Goal: Transaction & Acquisition: Book appointment/travel/reservation

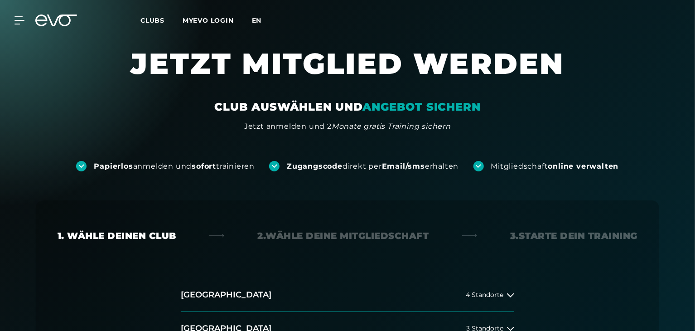
drag, startPoint x: 0, startPoint y: 0, endPoint x: 256, endPoint y: 20, distance: 256.8
click at [256, 20] on span "en" at bounding box center [257, 20] width 10 height 8
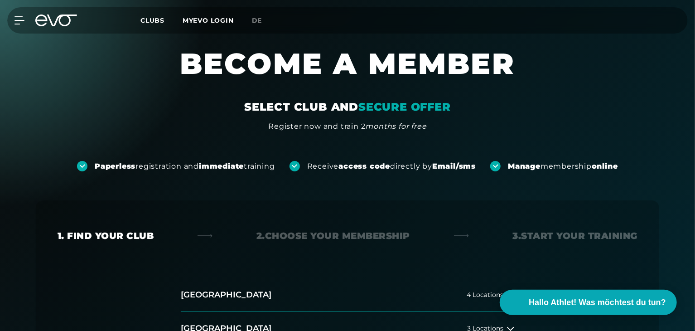
scroll to position [178, 0]
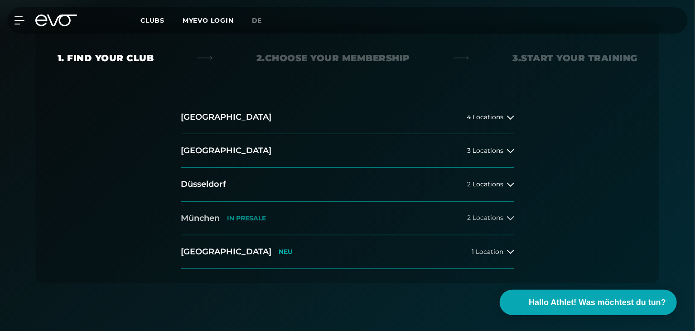
click at [488, 226] on button "[GEOGRAPHIC_DATA] IN [GEOGRAPHIC_DATA] 2 Locations" at bounding box center [347, 219] width 333 height 34
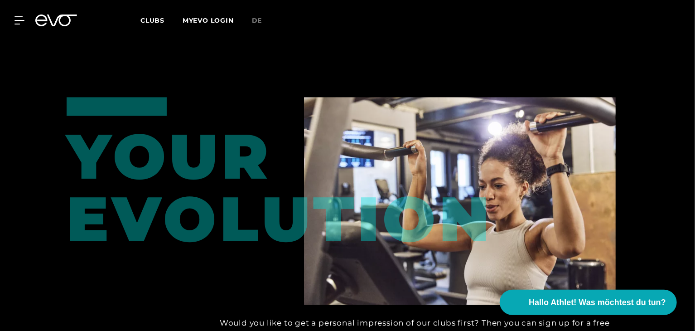
scroll to position [386, 0]
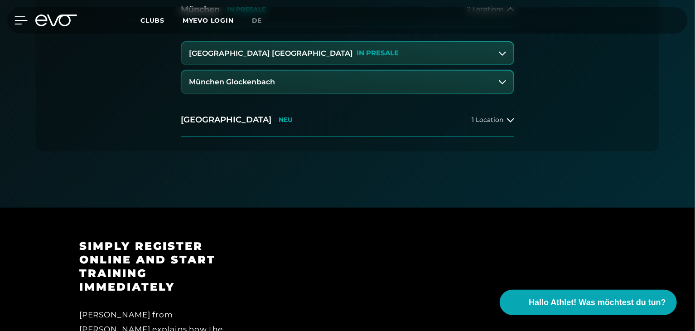
click at [21, 23] on icon at bounding box center [20, 20] width 13 height 8
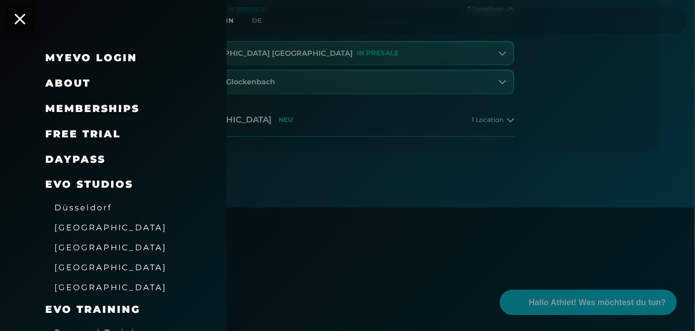
click at [107, 135] on span "free trial" at bounding box center [83, 134] width 76 height 12
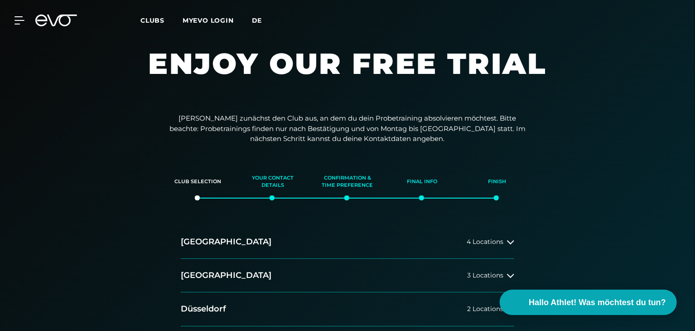
click at [259, 21] on span "de" at bounding box center [257, 20] width 10 height 8
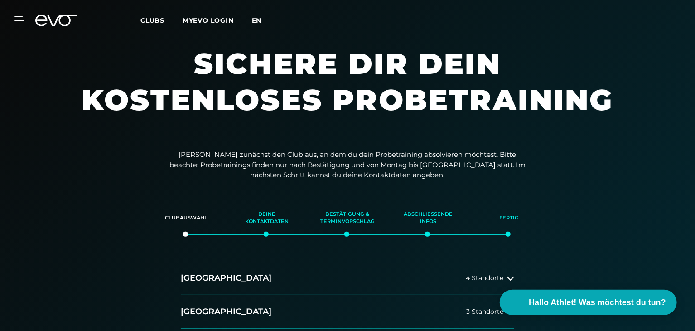
click at [256, 18] on span "en" at bounding box center [257, 20] width 10 height 8
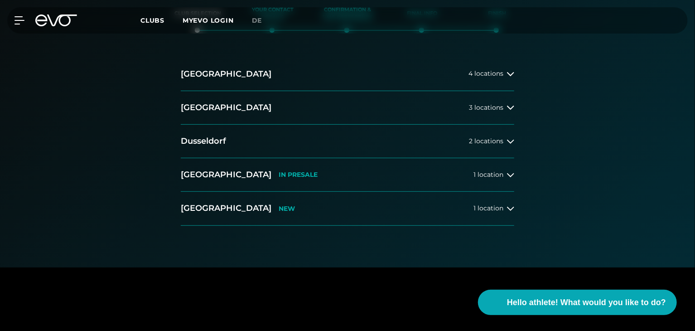
scroll to position [158, 0]
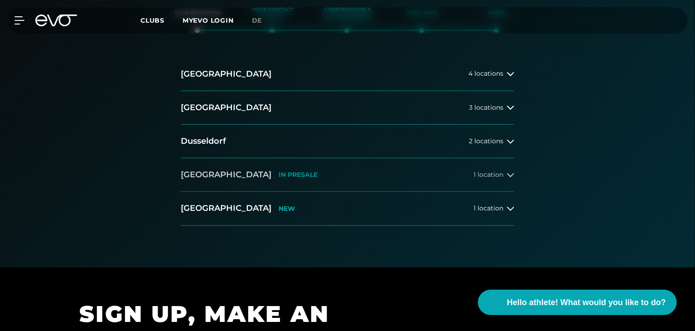
click at [402, 169] on button "[GEOGRAPHIC_DATA] IN [GEOGRAPHIC_DATA] 1 location" at bounding box center [347, 175] width 333 height 34
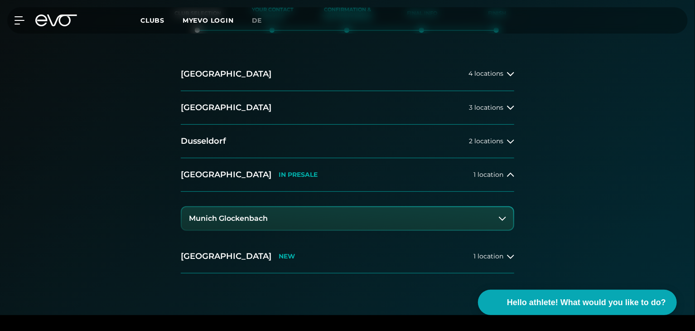
click at [399, 217] on button "Munich Glockenbach" at bounding box center [348, 218] width 332 height 23
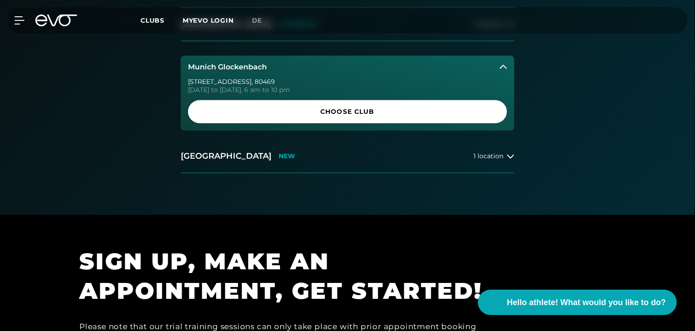
scroll to position [319, 0]
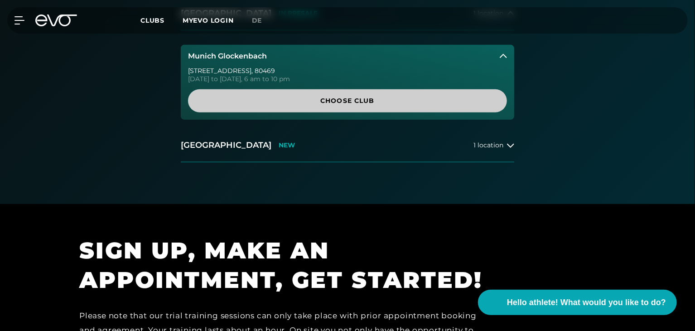
click at [395, 102] on span "Choose Club" at bounding box center [347, 101] width 275 height 10
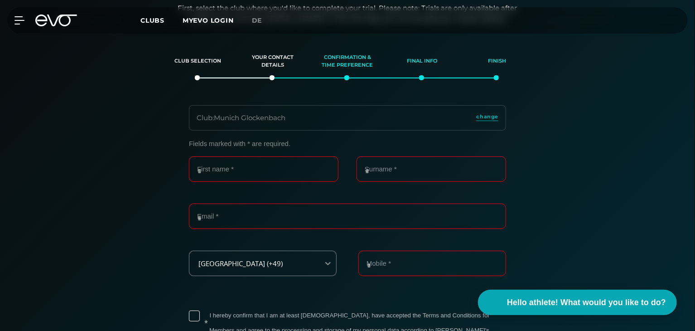
scroll to position [109, 0]
click at [274, 166] on input "First name *" at bounding box center [263, 170] width 149 height 25
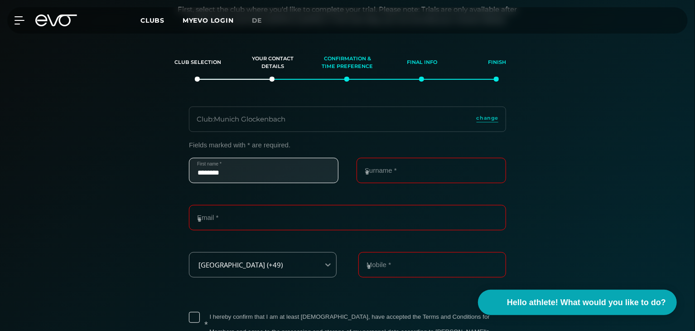
type input "********"
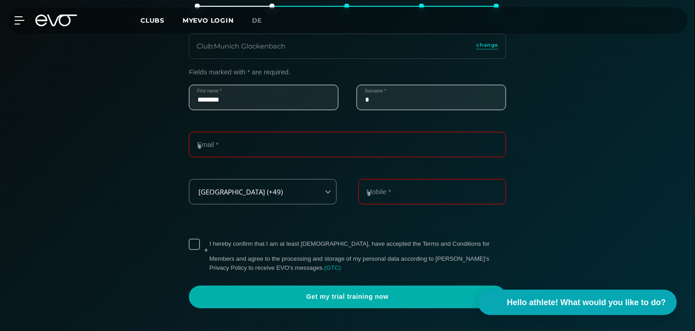
scroll to position [182, 0]
type input "********"
type input "**********"
click at [410, 196] on input "Mobile *" at bounding box center [432, 190] width 148 height 25
drag, startPoint x: 255, startPoint y: 249, endPoint x: 190, endPoint y: 239, distance: 65.5
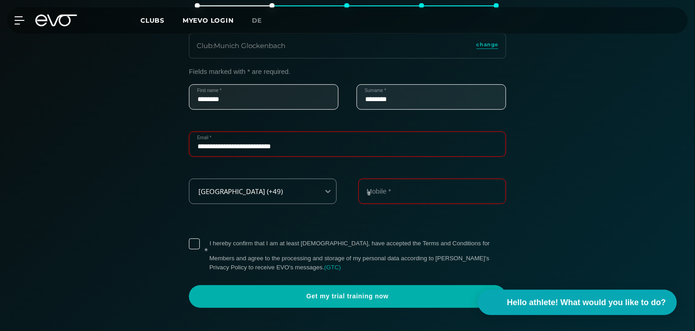
click at [209, 239] on label "* I hereby confirm that I am at least [DEMOGRAPHIC_DATA], have accepted the Ter…" at bounding box center [357, 255] width 297 height 34
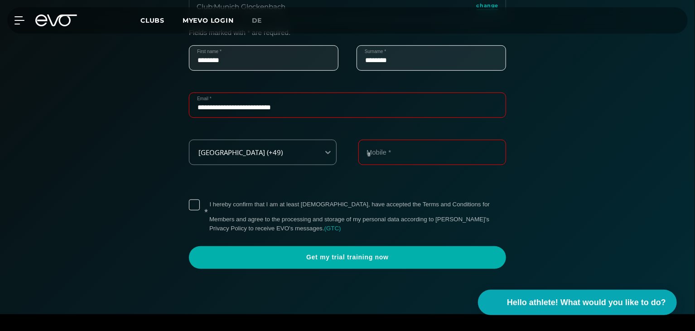
scroll to position [222, 0]
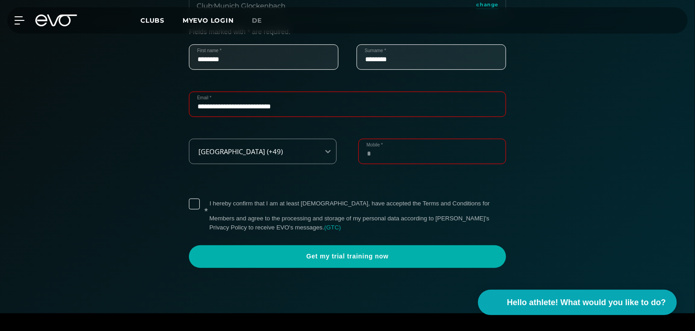
click at [426, 159] on input "Mobile *" at bounding box center [432, 151] width 148 height 25
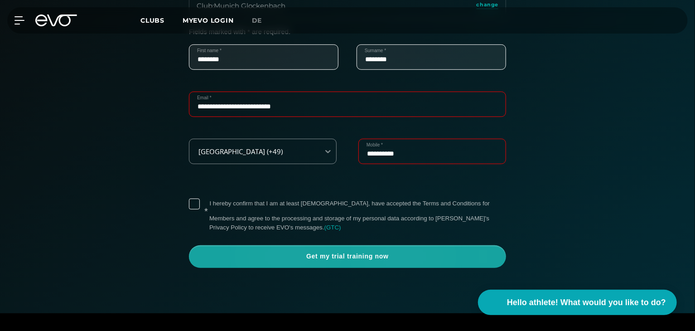
type input "**********"
click at [370, 260] on span "Get my trial training now" at bounding box center [348, 256] width 274 height 9
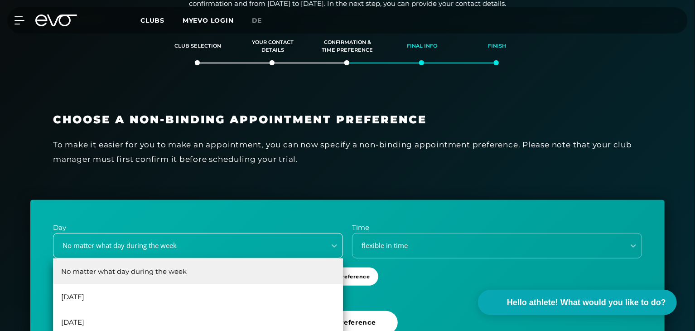
scroll to position [188, 0]
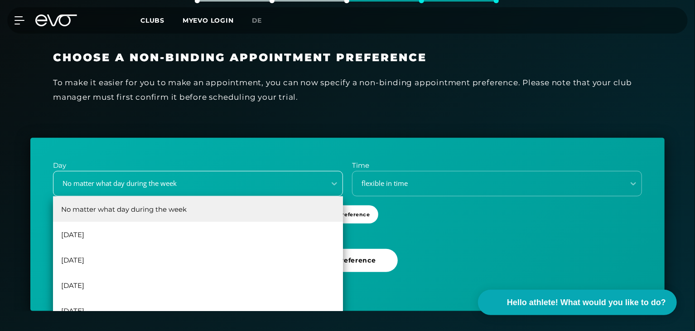
click at [228, 196] on div "6 results available. Use Up and Down to choose options, press Enter to select t…" at bounding box center [198, 183] width 290 height 25
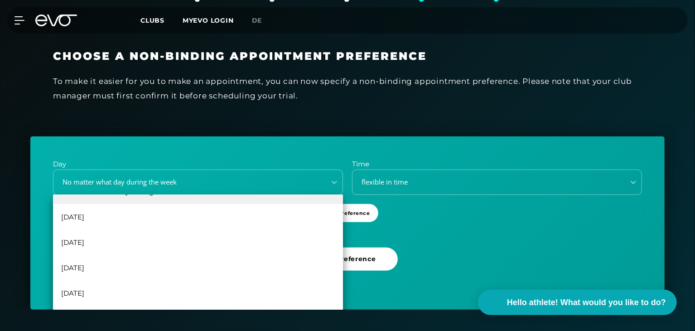
scroll to position [0, 0]
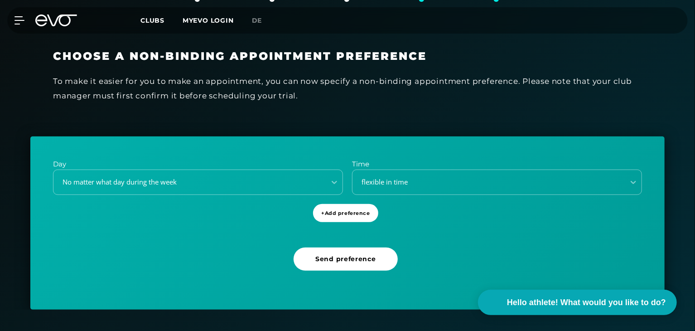
click at [254, 91] on font "To make it easier for you to make an appointment, you can now specify a non-bin…" at bounding box center [342, 89] width 579 height 24
